Goal: Transaction & Acquisition: Purchase product/service

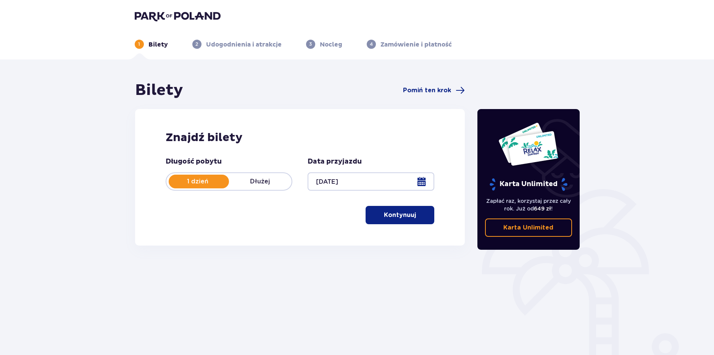
click at [384, 215] on p "Kontynuuj" at bounding box center [400, 215] width 32 height 8
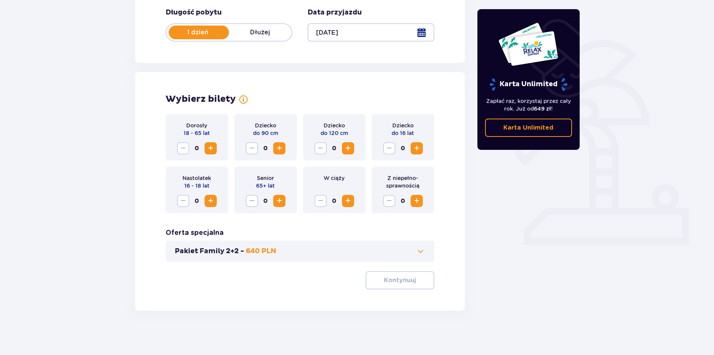
scroll to position [151, 0]
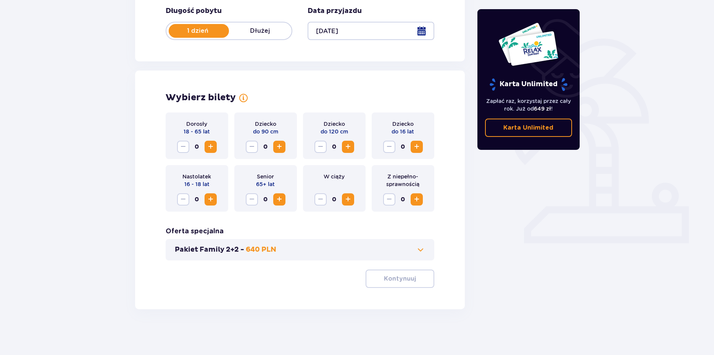
click at [212, 149] on span "Increase" at bounding box center [210, 146] width 9 height 9
click at [394, 277] on p "Kontynuuj" at bounding box center [400, 279] width 32 height 8
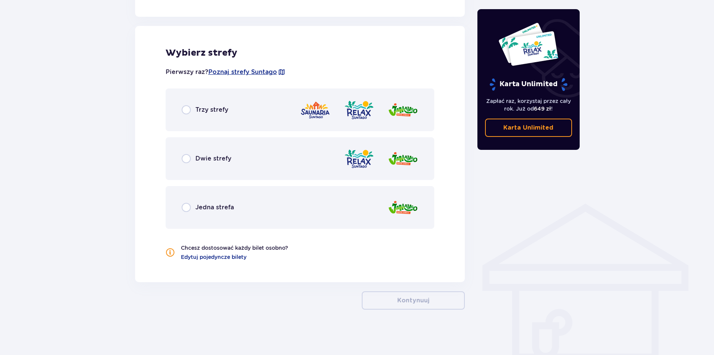
scroll to position [416, 0]
click at [398, 214] on img at bounding box center [403, 207] width 31 height 22
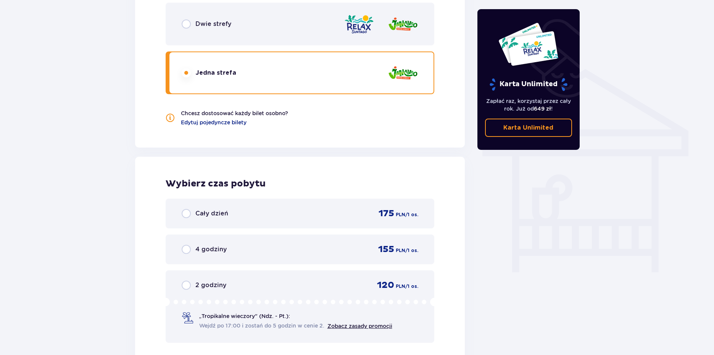
scroll to position [474, 0]
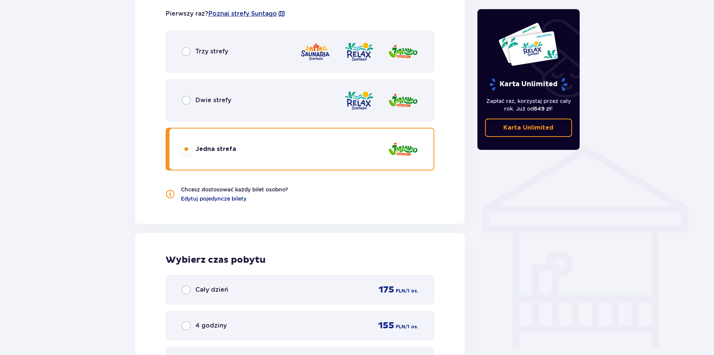
click at [186, 148] on input "radio" at bounding box center [186, 149] width 9 height 9
radio input "true"
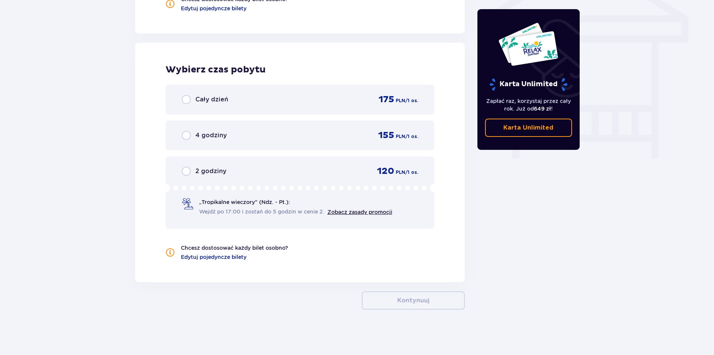
scroll to position [665, 0]
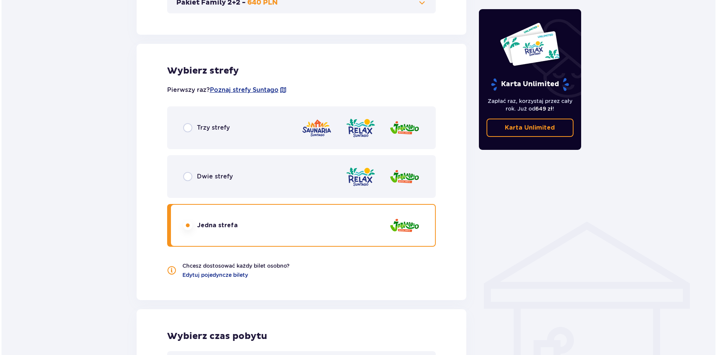
scroll to position [322, 0]
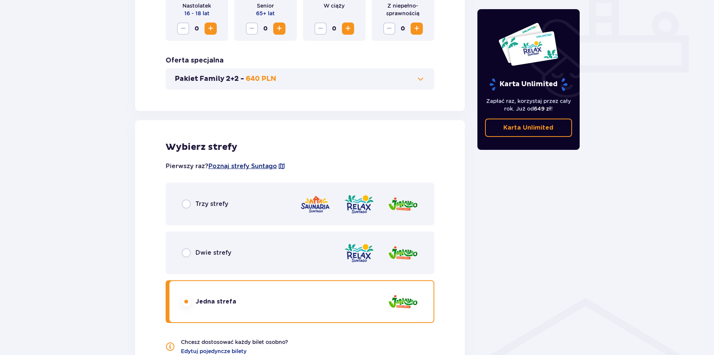
click at [254, 168] on span "Poznaj strefy Suntago" at bounding box center [242, 166] width 69 height 8
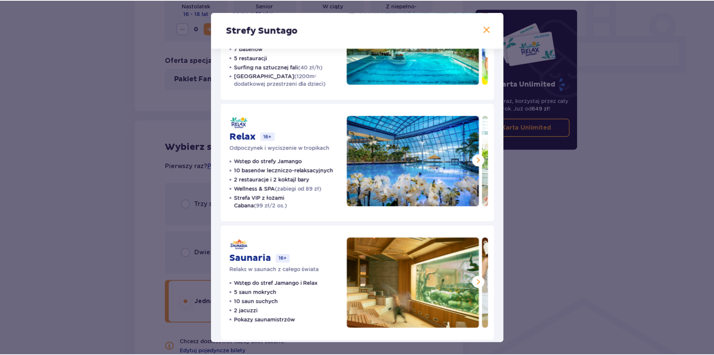
scroll to position [84, 0]
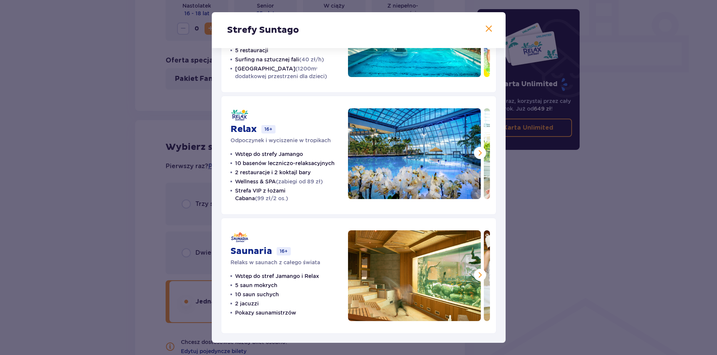
click at [146, 190] on div "Strefy Suntago Jamango Wodna rozrywka dla całej rodziny 35 zjeżdżalni 7 basenów…" at bounding box center [358, 177] width 717 height 355
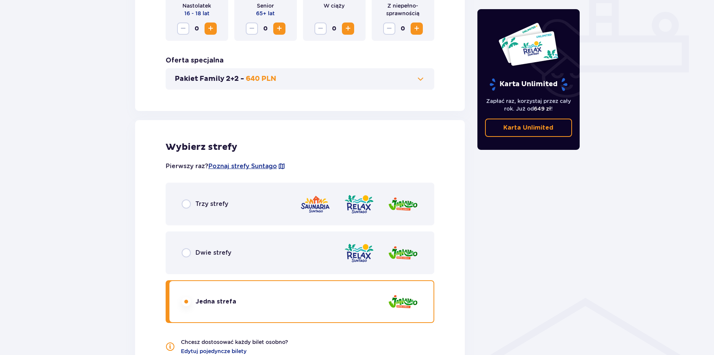
click at [198, 205] on p "Trzy strefy" at bounding box center [211, 204] width 33 height 8
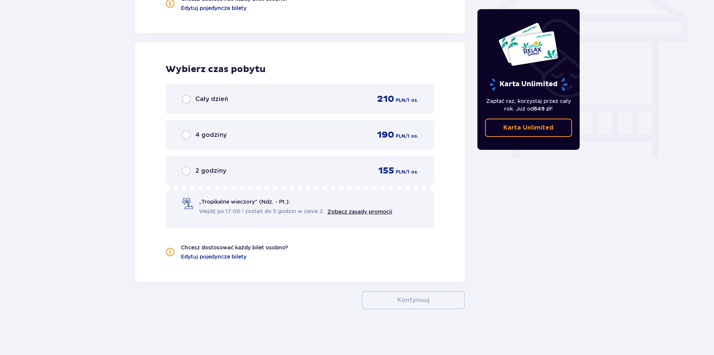
scroll to position [551, 0]
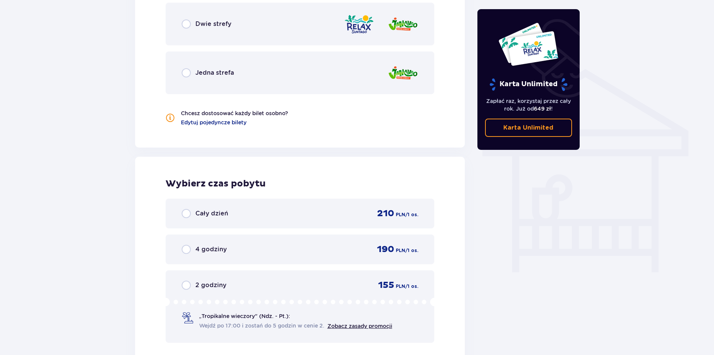
click at [229, 67] on div "Jedna strefa" at bounding box center [300, 73] width 269 height 43
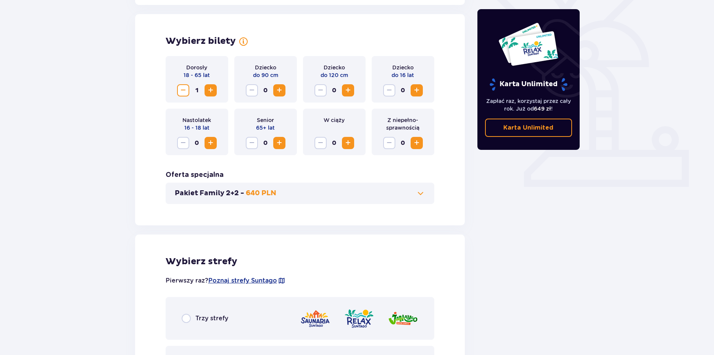
scroll to position [93, 0]
